Goal: Task Accomplishment & Management: Manage account settings

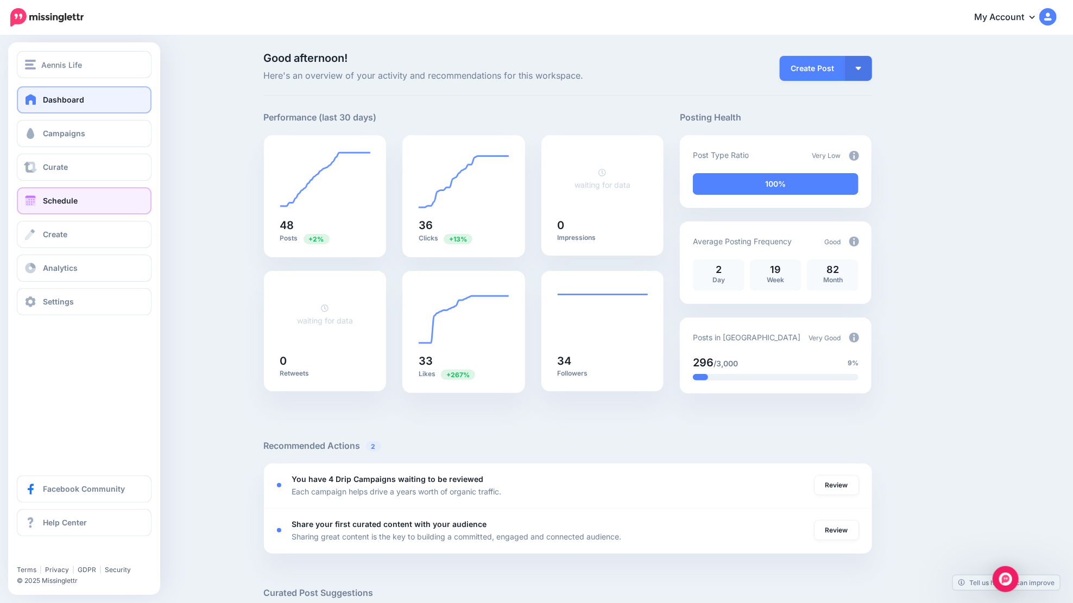
click at [36, 211] on link "Schedule" at bounding box center [84, 200] width 135 height 27
click at [30, 204] on span at bounding box center [30, 200] width 14 height 11
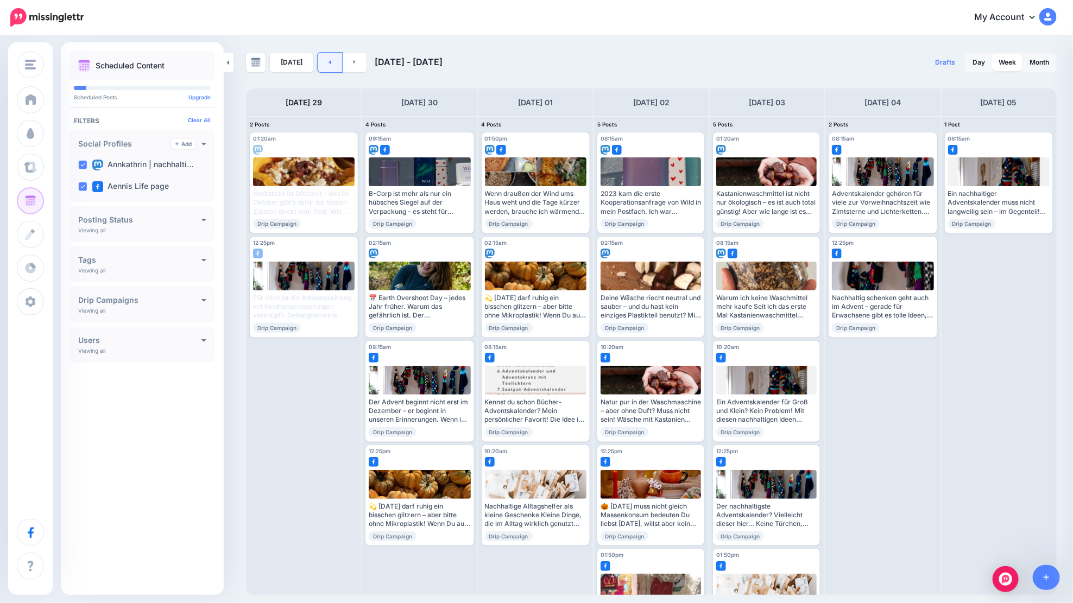
click at [325, 59] on link at bounding box center [330, 63] width 24 height 20
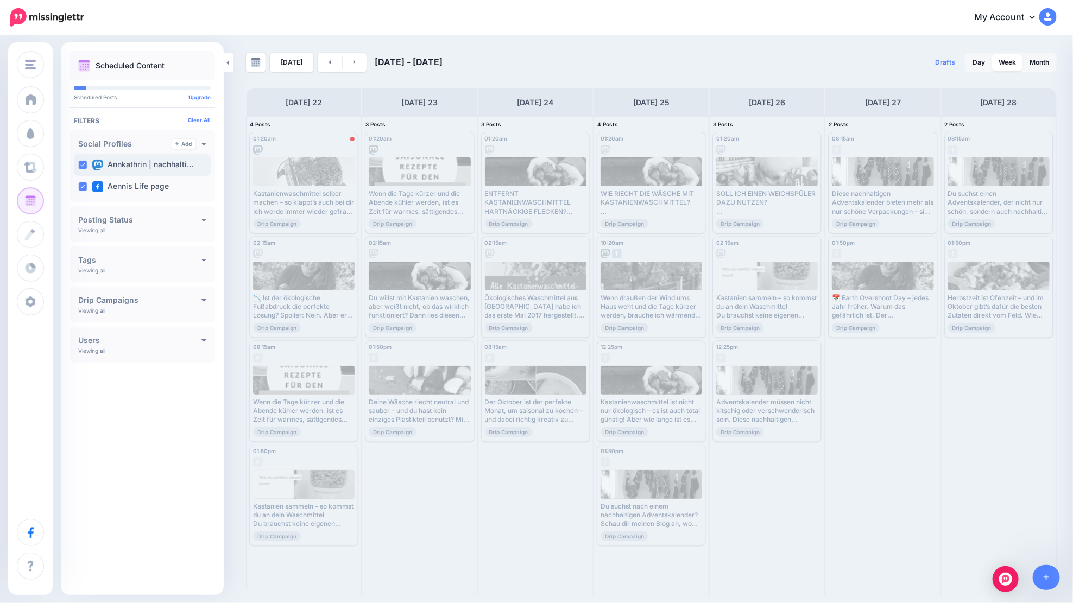
click at [79, 163] on ins at bounding box center [82, 165] width 9 height 9
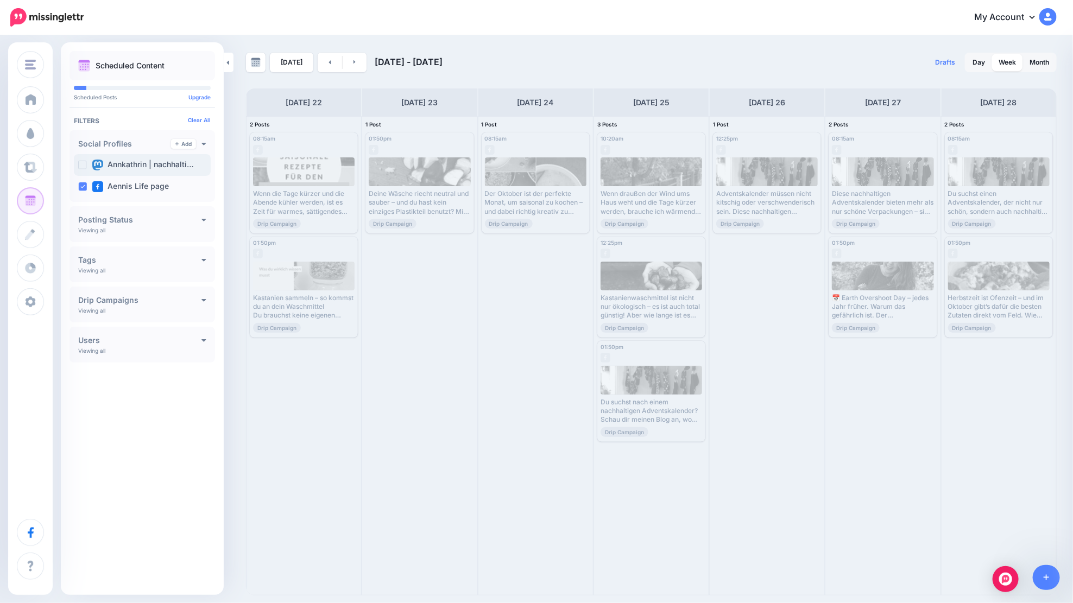
click at [81, 162] on ins at bounding box center [82, 165] width 9 height 9
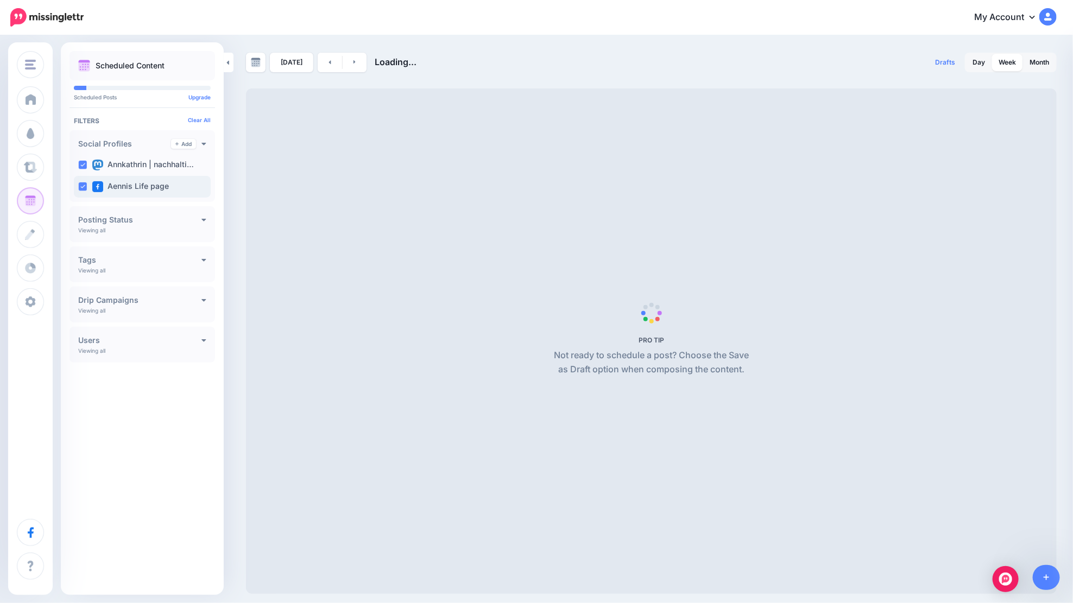
click at [84, 187] on ins at bounding box center [82, 186] width 9 height 9
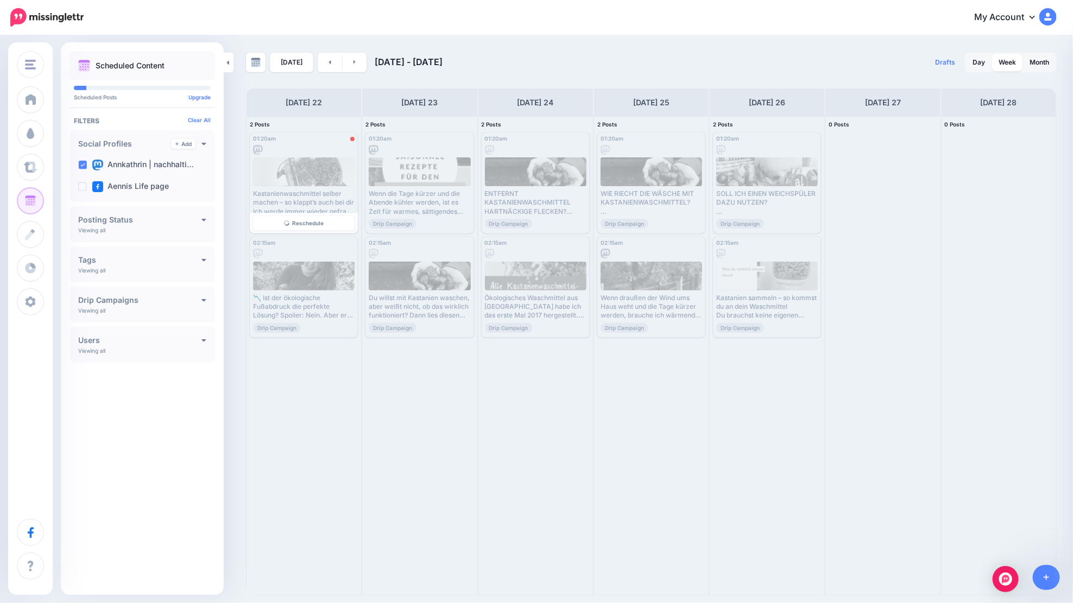
click at [308, 146] on div at bounding box center [304, 147] width 102 height 10
click at [309, 220] on span "Reschedule" at bounding box center [307, 222] width 31 height 5
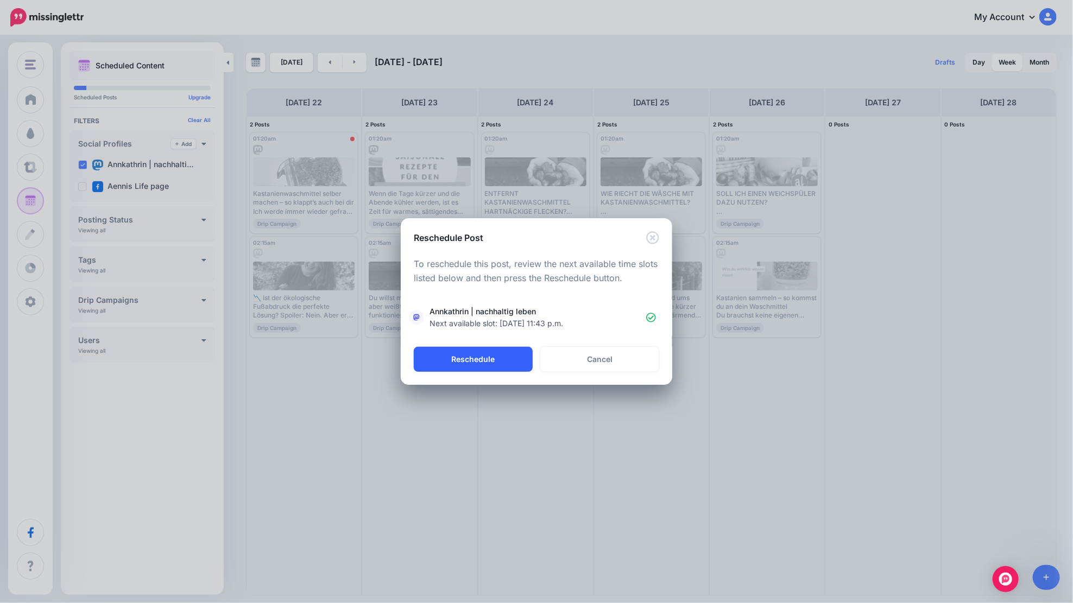
click at [492, 356] on button "Reschedule" at bounding box center [473, 359] width 119 height 25
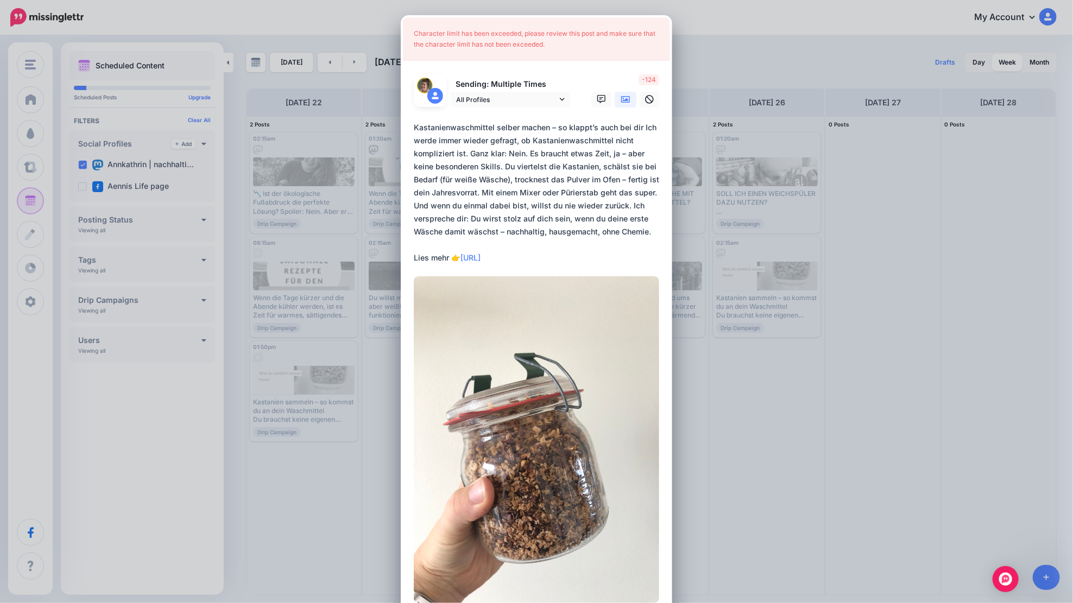
click at [720, 87] on div "Character limit has been exceeded, please review this post and make sure that t…" at bounding box center [536, 301] width 1073 height 603
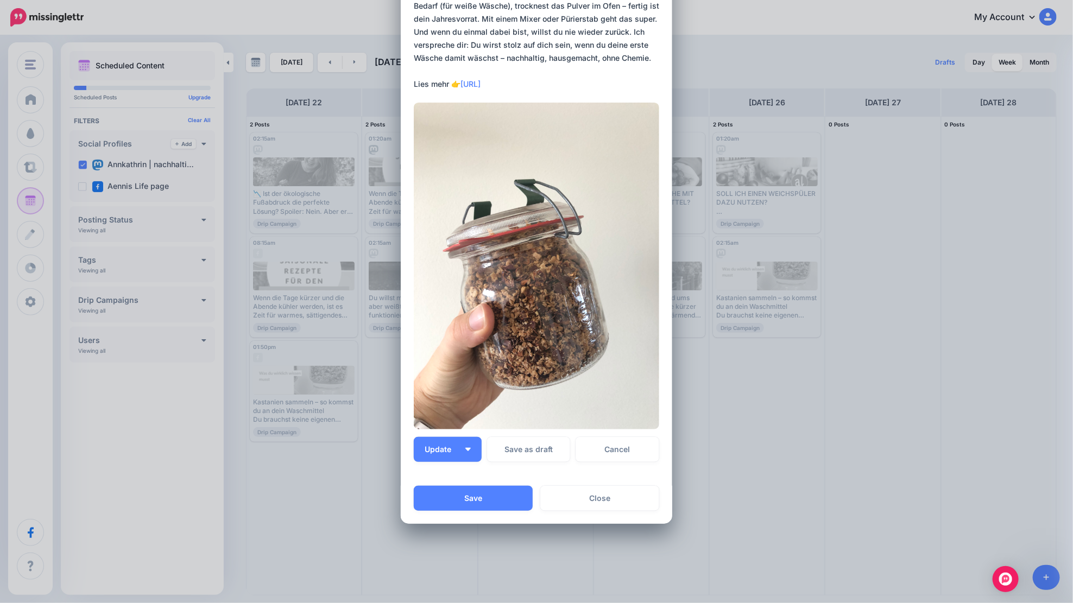
scroll to position [173, 0]
click at [602, 495] on div "***** 13 : 39 00 01 02 03 04 05 06 07 08 09 10 11 12 13 14 15 16 17 18 19 20 21…" at bounding box center [536, 546] width 271 height 118
click at [588, 502] on p "Set a time from the left if you'd like to send this post at a specific time." at bounding box center [580, 512] width 159 height 25
click at [559, 502] on p "Set a time from the left if you'd like to send this post at a specific time." at bounding box center [580, 512] width 159 height 25
click at [766, 473] on div "Character limit has been exceeded, please review this post and make sure that t…" at bounding box center [536, 301] width 1073 height 603
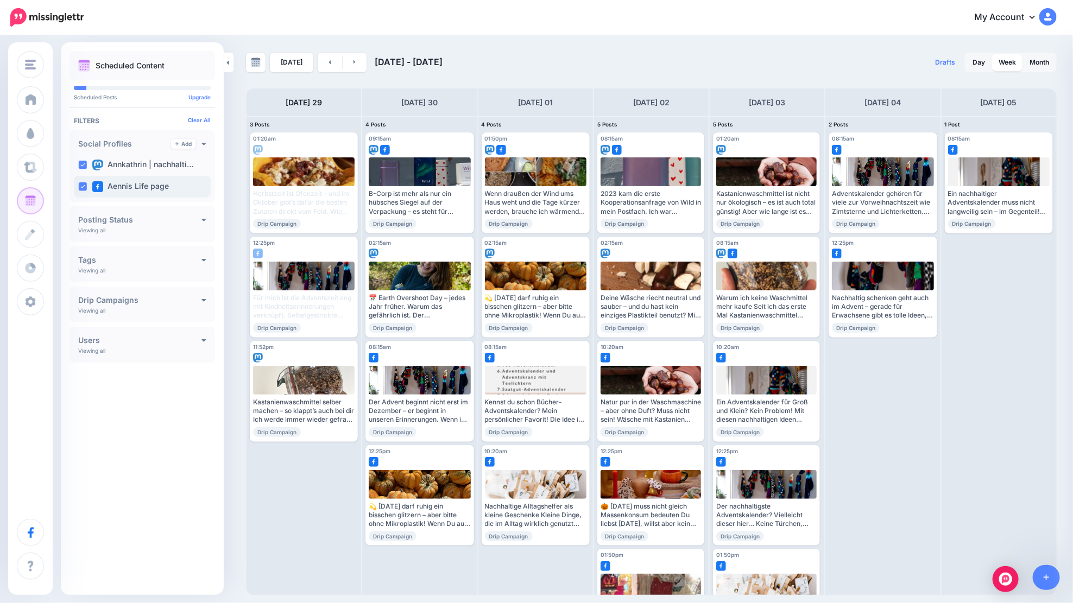
click at [93, 188] on img at bounding box center [97, 186] width 11 height 11
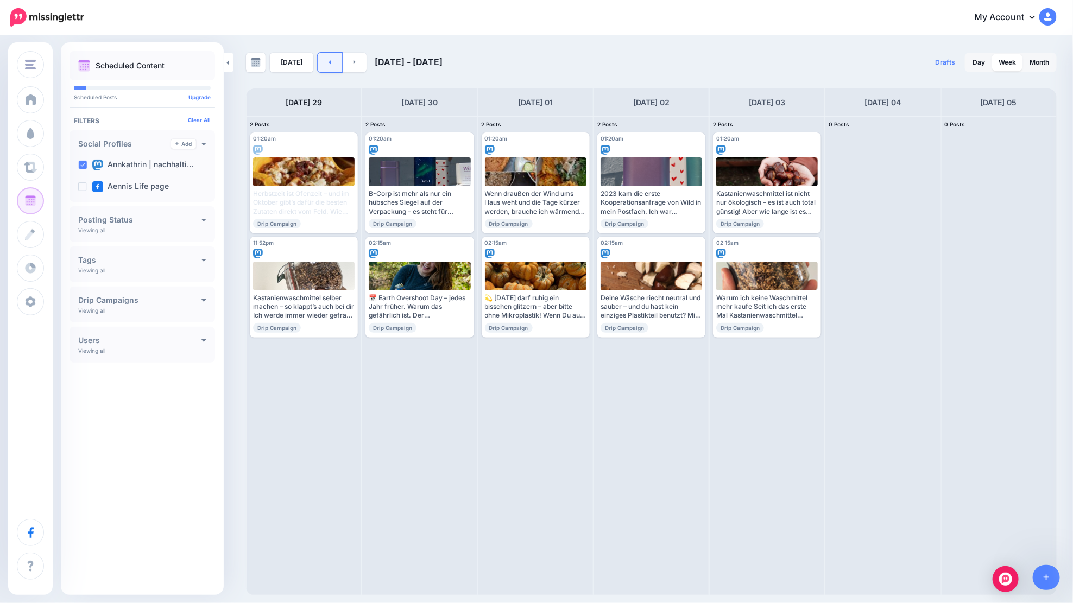
click at [324, 59] on link at bounding box center [330, 63] width 24 height 20
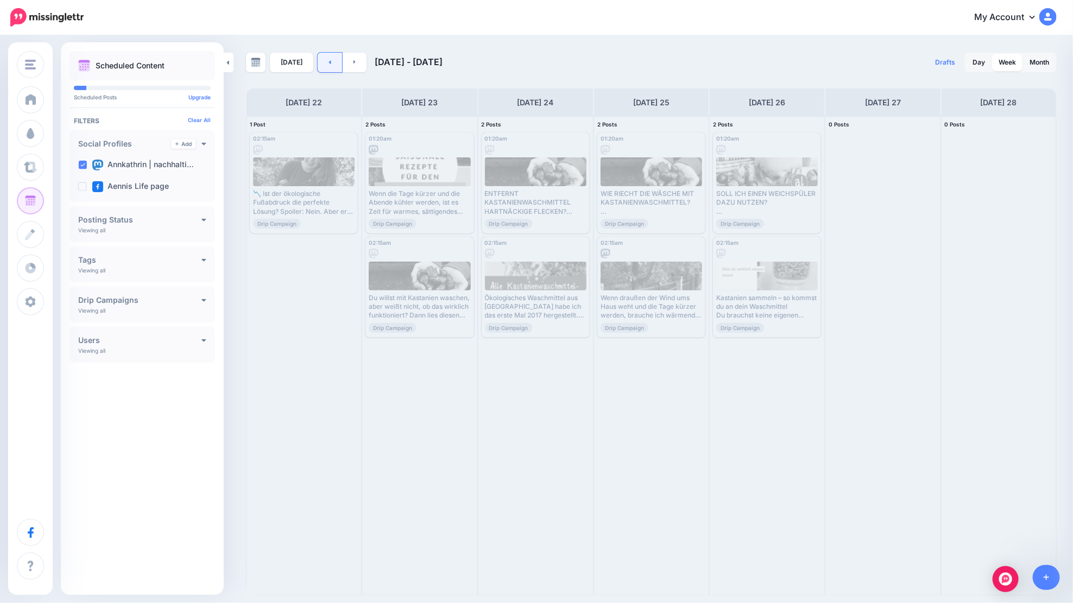
click at [338, 59] on link at bounding box center [330, 63] width 24 height 20
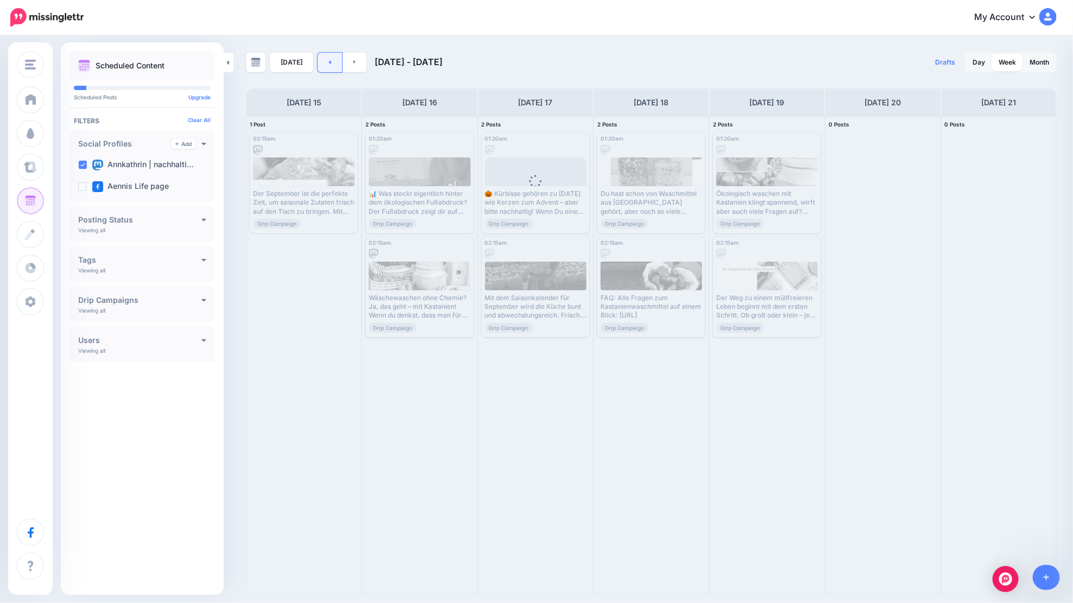
click at [331, 60] on link at bounding box center [330, 63] width 24 height 20
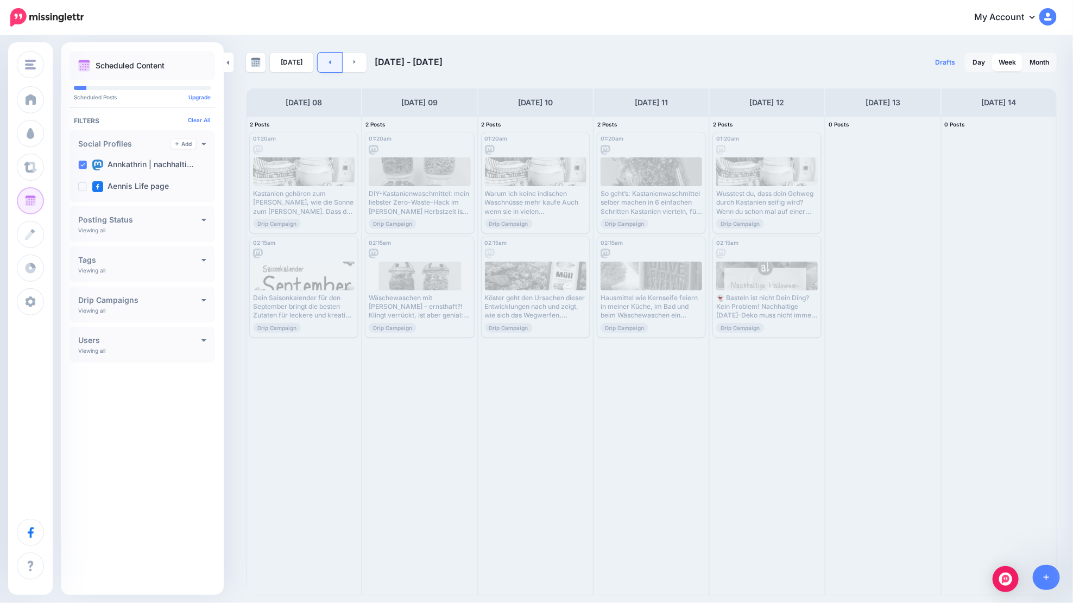
click at [330, 65] on link at bounding box center [330, 63] width 24 height 20
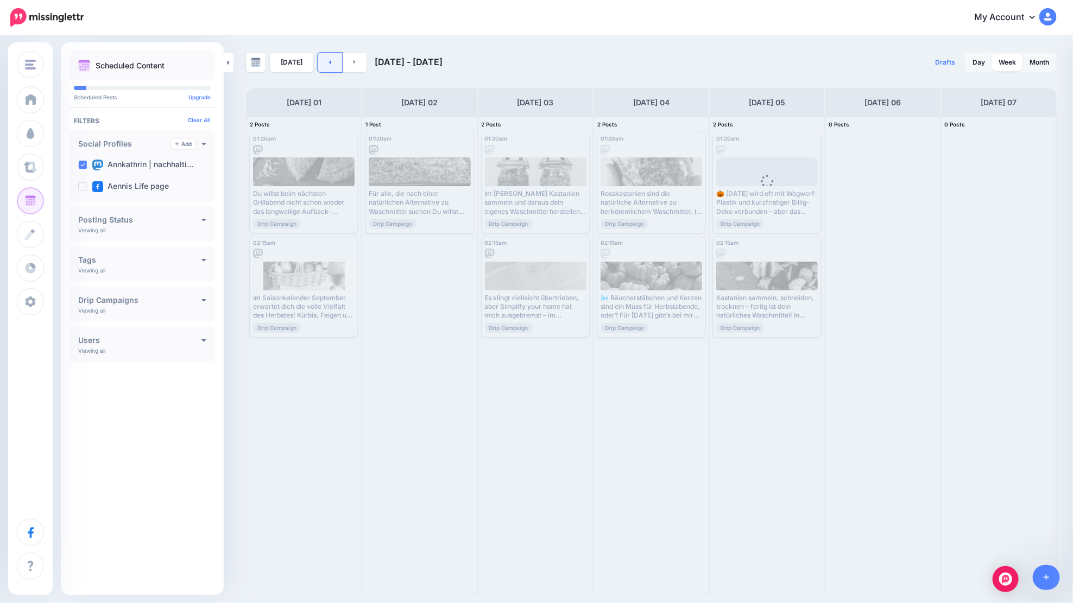
click at [325, 56] on link at bounding box center [330, 63] width 24 height 20
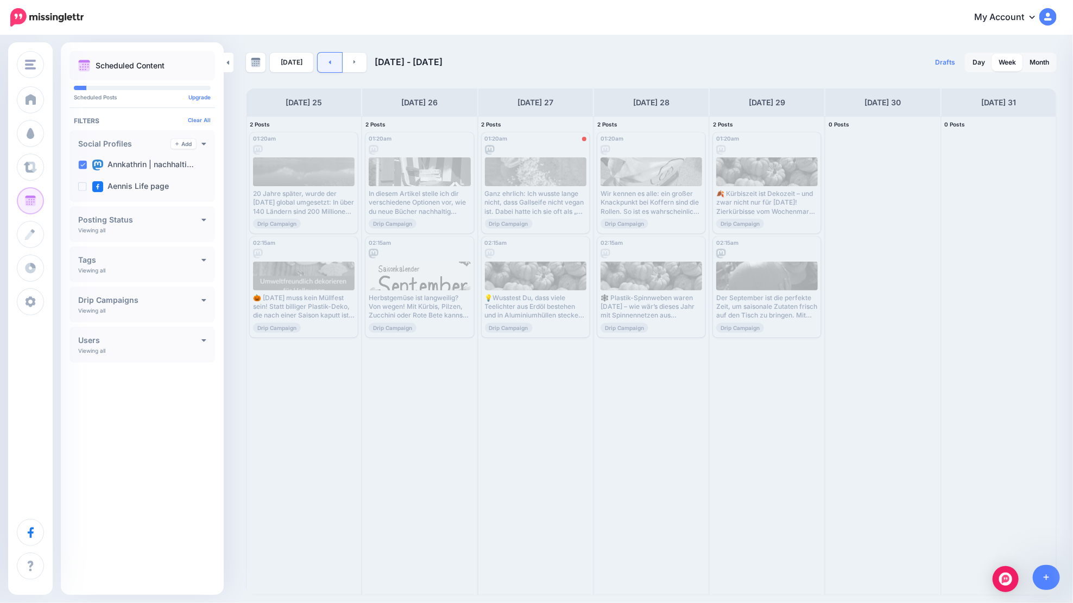
click at [328, 59] on icon at bounding box center [329, 62] width 3 height 7
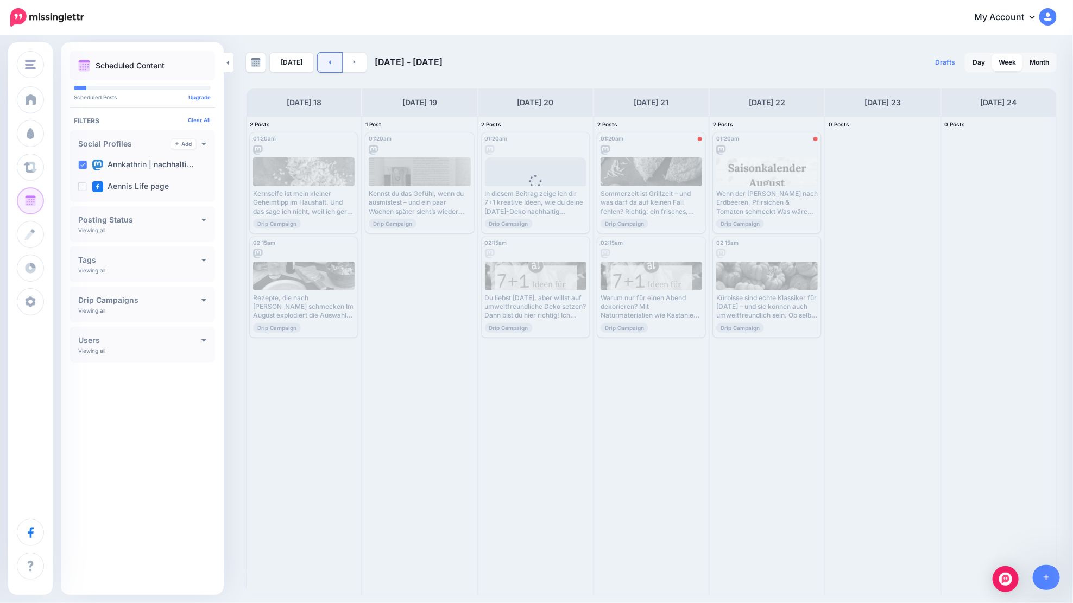
click at [322, 64] on link at bounding box center [330, 63] width 24 height 20
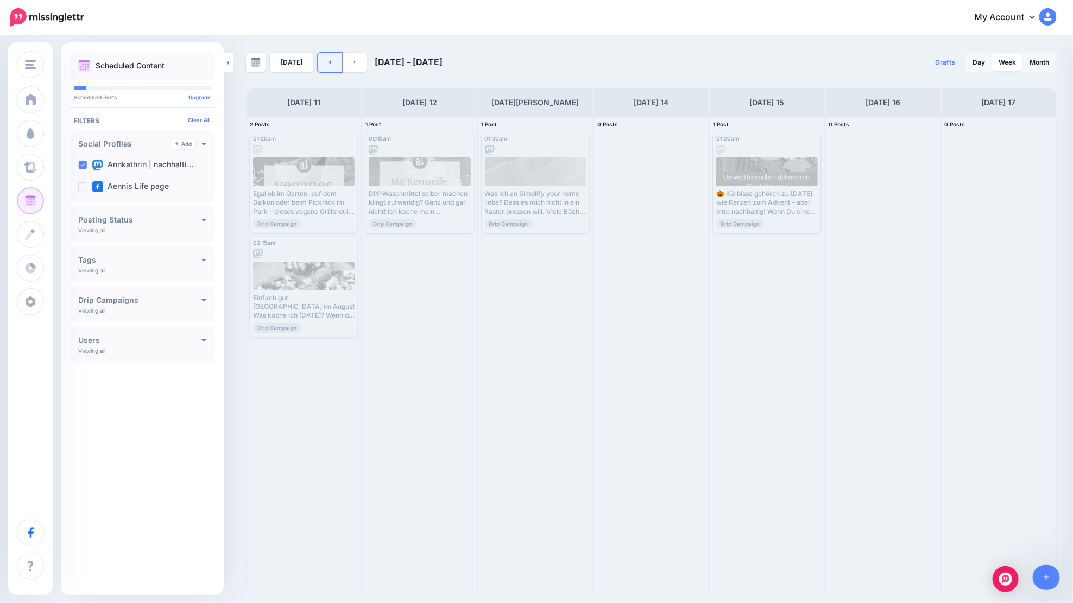
click at [328, 64] on icon at bounding box center [329, 62] width 3 height 7
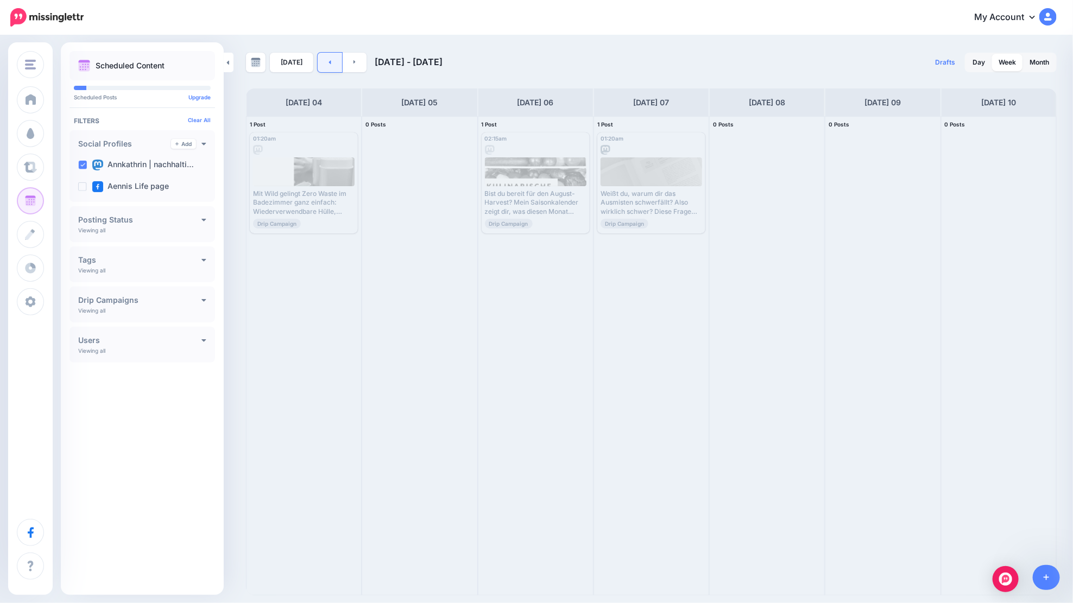
click at [332, 60] on link at bounding box center [330, 63] width 24 height 20
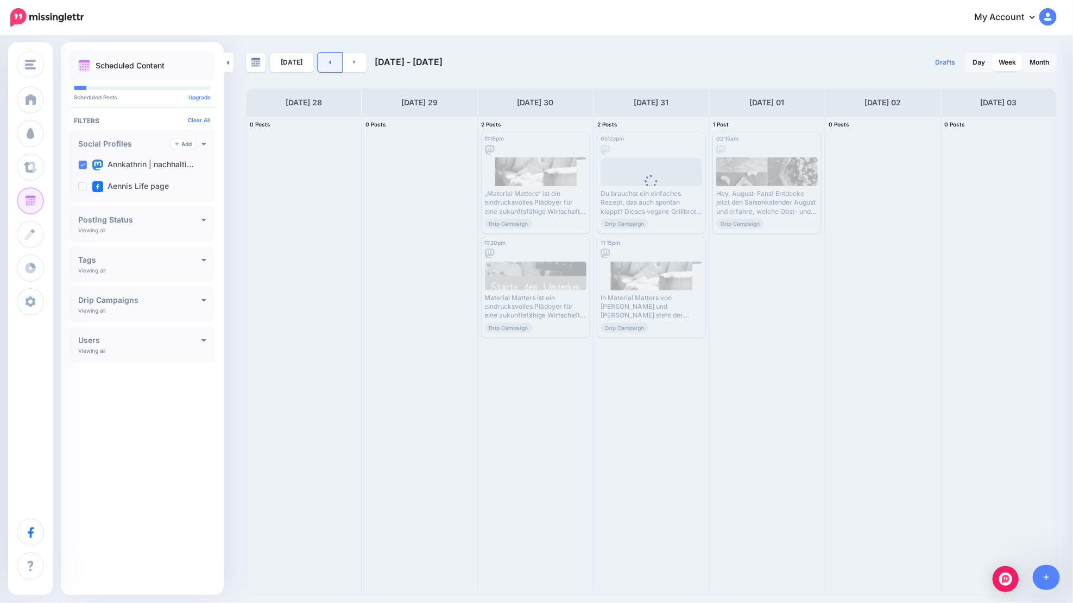
click at [323, 60] on link at bounding box center [330, 63] width 24 height 20
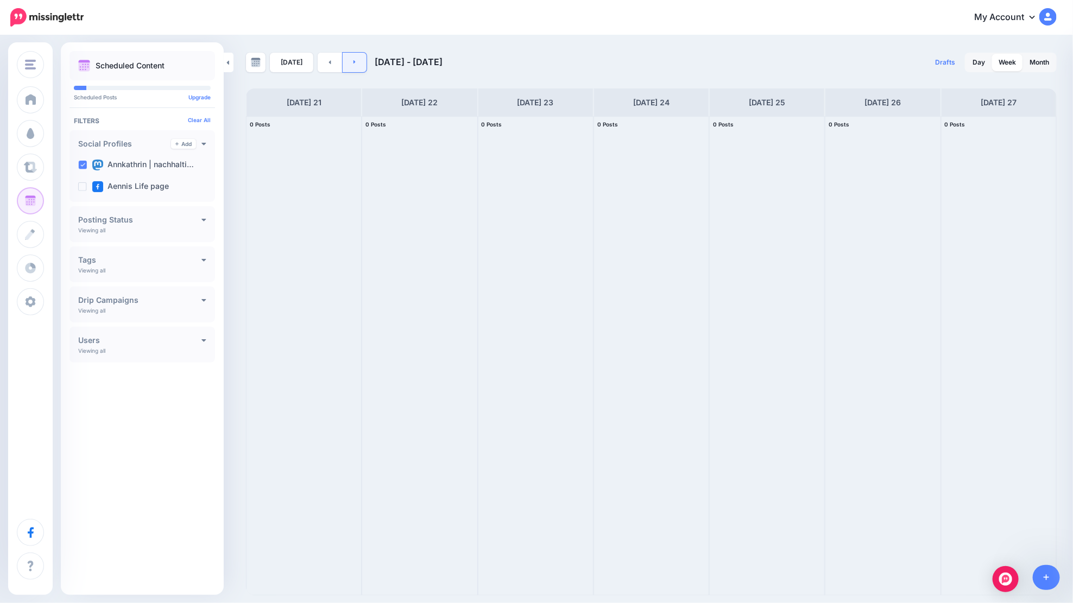
click at [362, 67] on link at bounding box center [355, 63] width 24 height 20
